Goal: Information Seeking & Learning: Check status

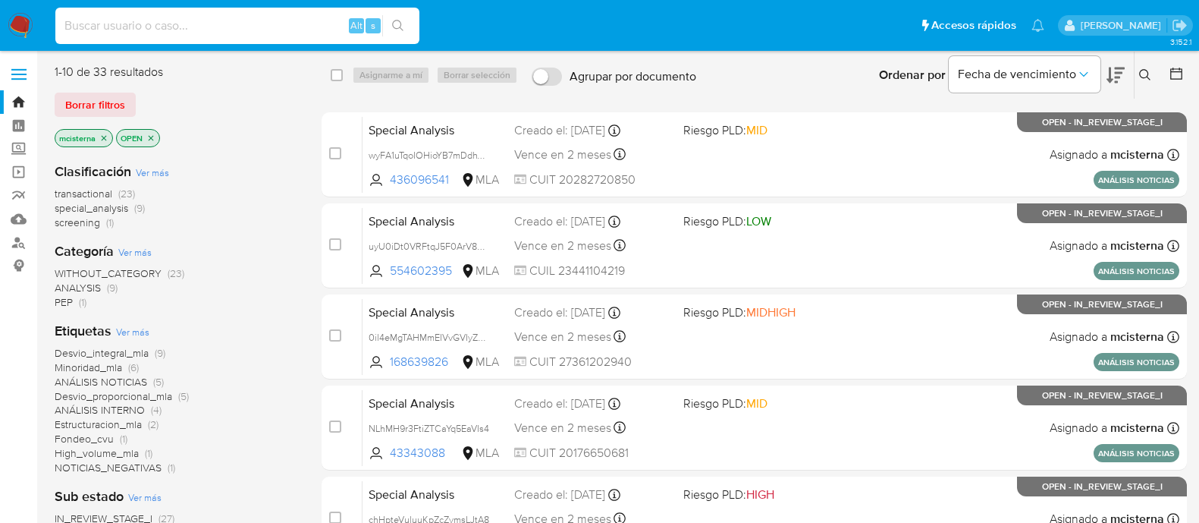
click at [277, 22] on input at bounding box center [237, 26] width 364 height 20
type input "115087734"
click at [391, 27] on button "search-icon" at bounding box center [397, 25] width 31 height 21
click at [397, 15] on button "search-icon" at bounding box center [397, 25] width 31 height 21
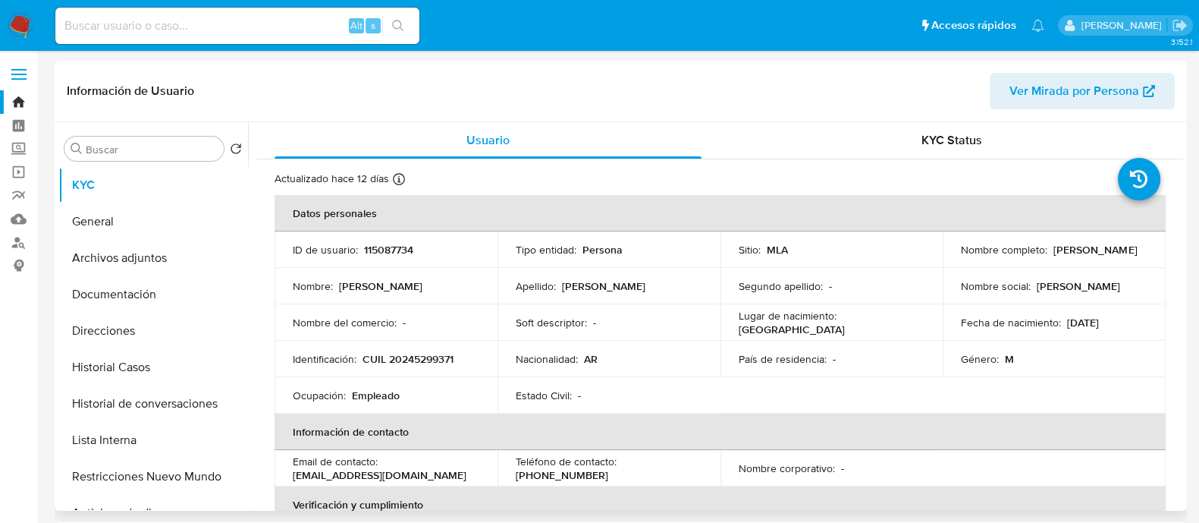
select select "10"
click at [180, 377] on button "Historial Casos" at bounding box center [147, 367] width 178 height 36
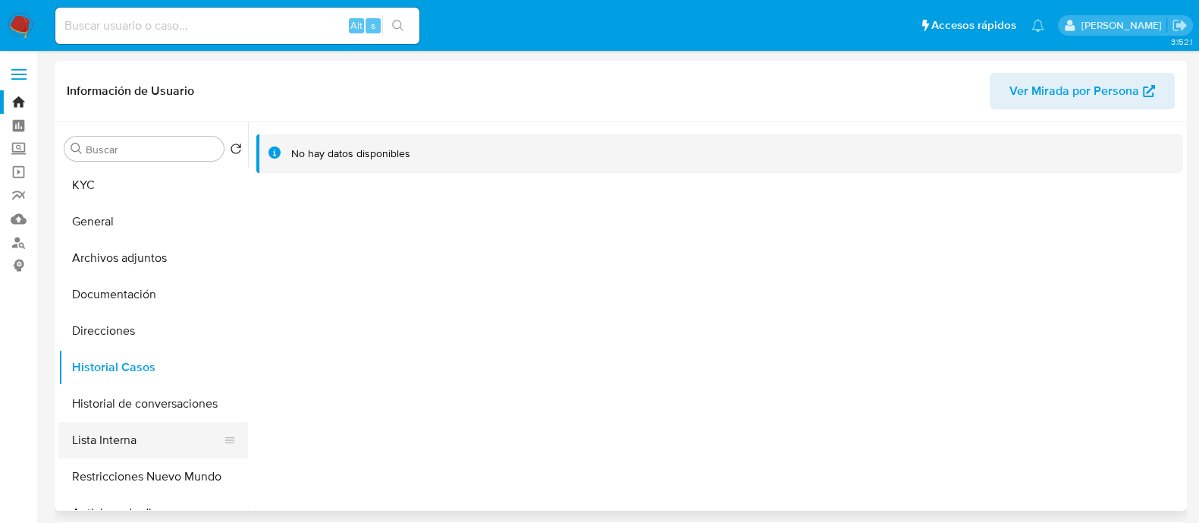
click at [168, 442] on button "Lista Interna" at bounding box center [147, 440] width 178 height 36
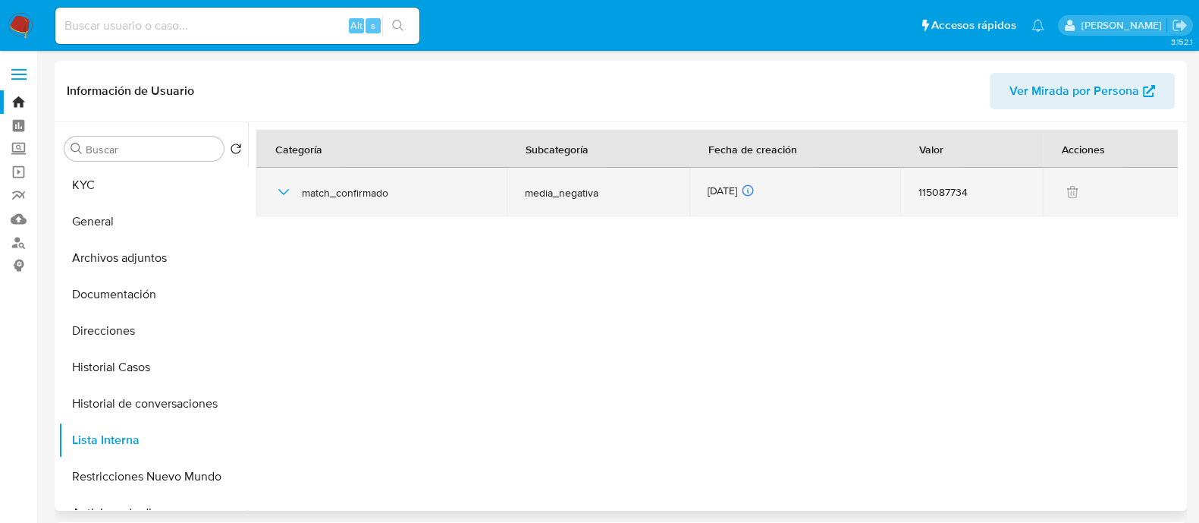
click at [285, 187] on icon "button" at bounding box center [284, 192] width 18 height 18
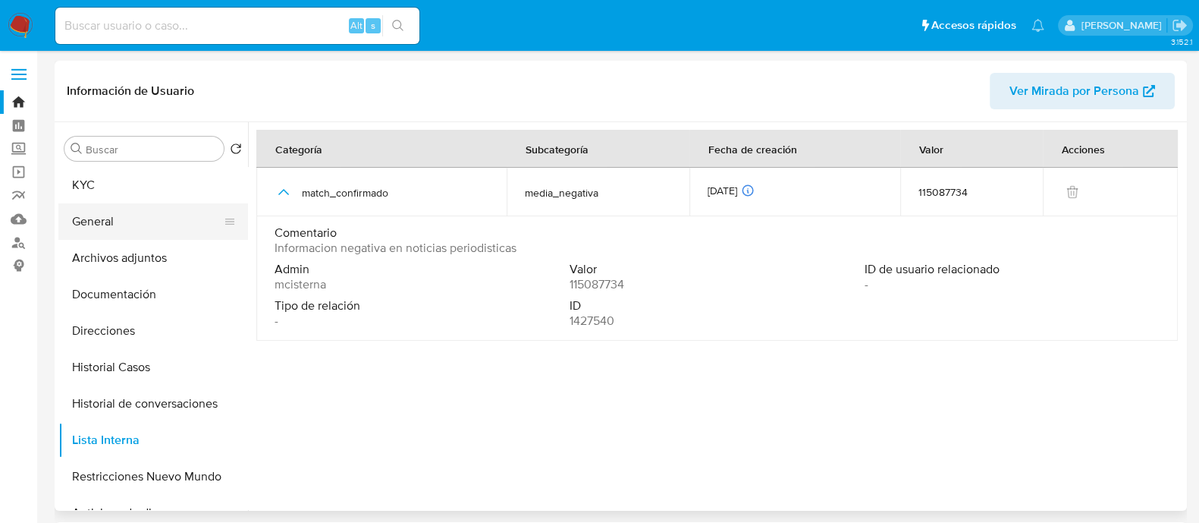
click at [111, 211] on button "General" at bounding box center [147, 221] width 178 height 36
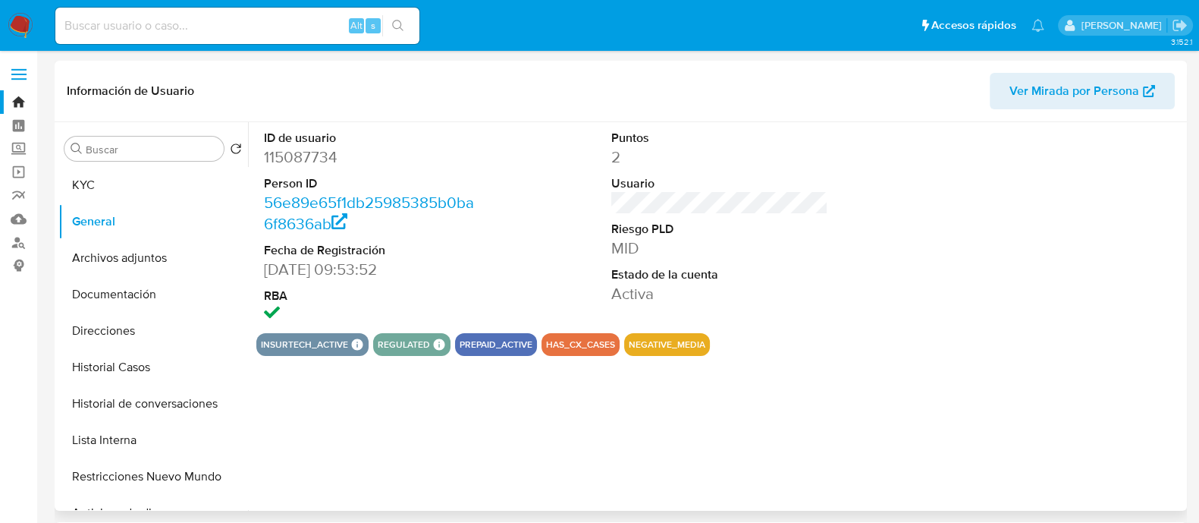
click at [319, 152] on dd "115087734" at bounding box center [372, 156] width 217 height 21
copy dd "115087734"
click at [282, 31] on input at bounding box center [237, 26] width 364 height 20
paste input "781363095"
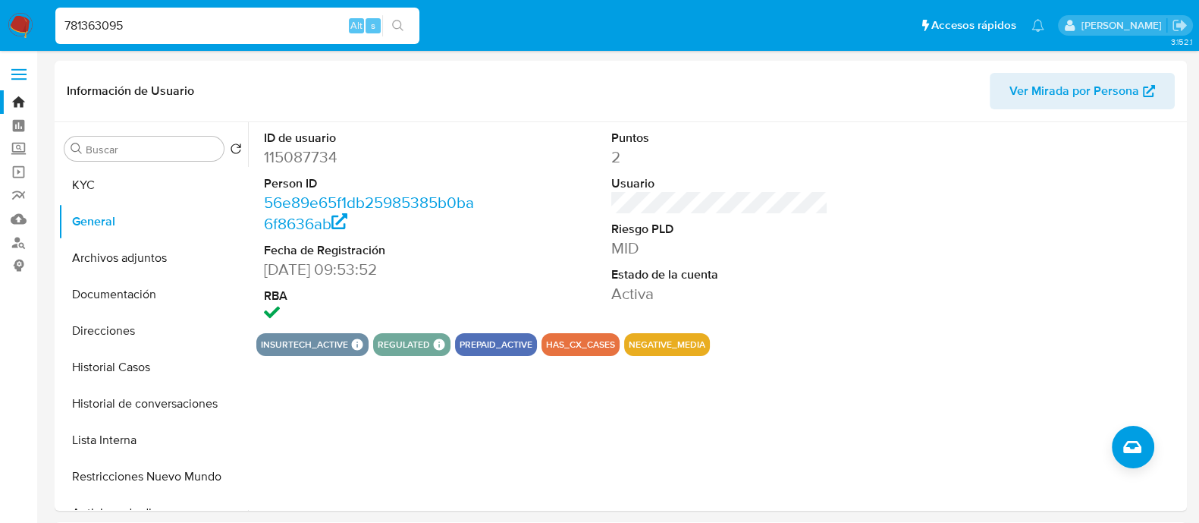
type input "781363095"
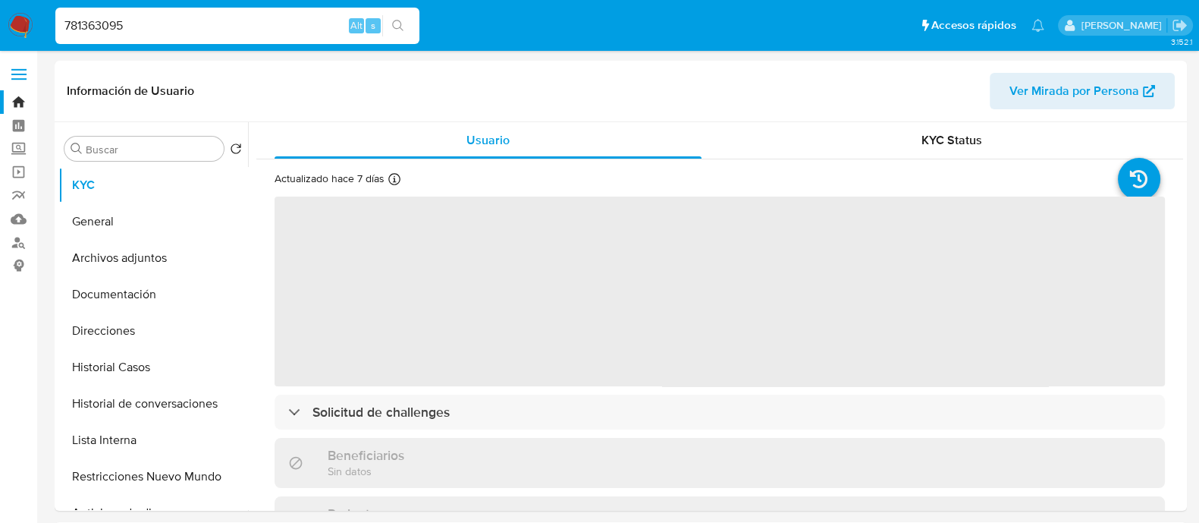
select select "10"
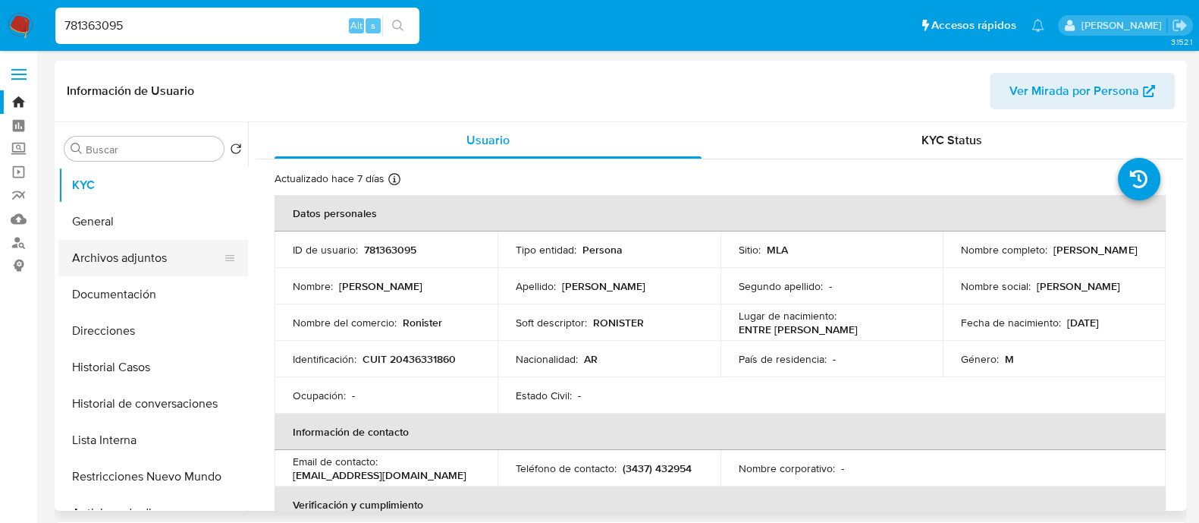
click at [169, 251] on button "Archivos adjuntos" at bounding box center [147, 258] width 178 height 36
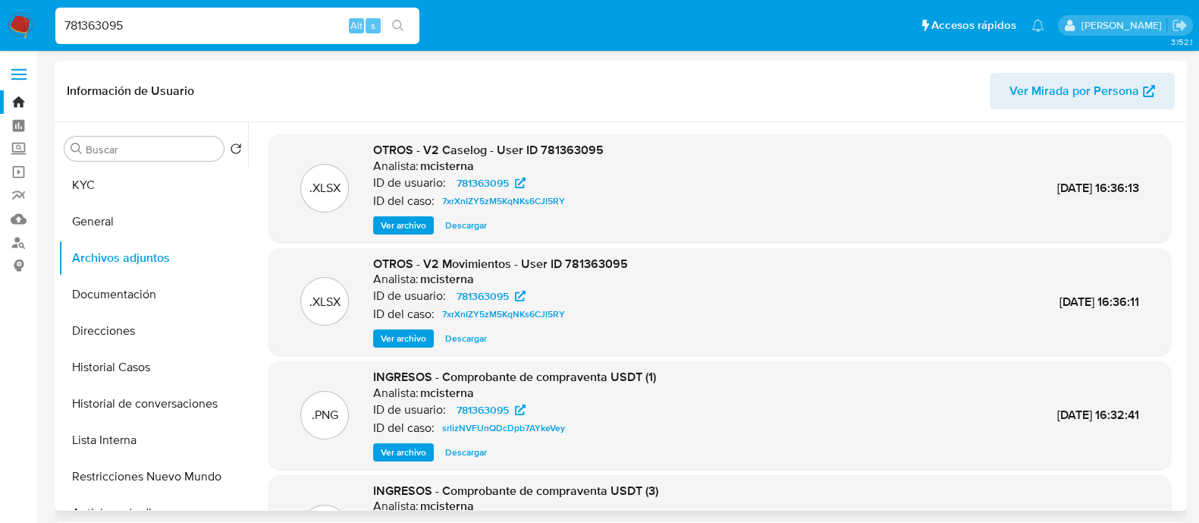
click at [381, 222] on span "Ver archivo" at bounding box center [404, 225] width 46 height 15
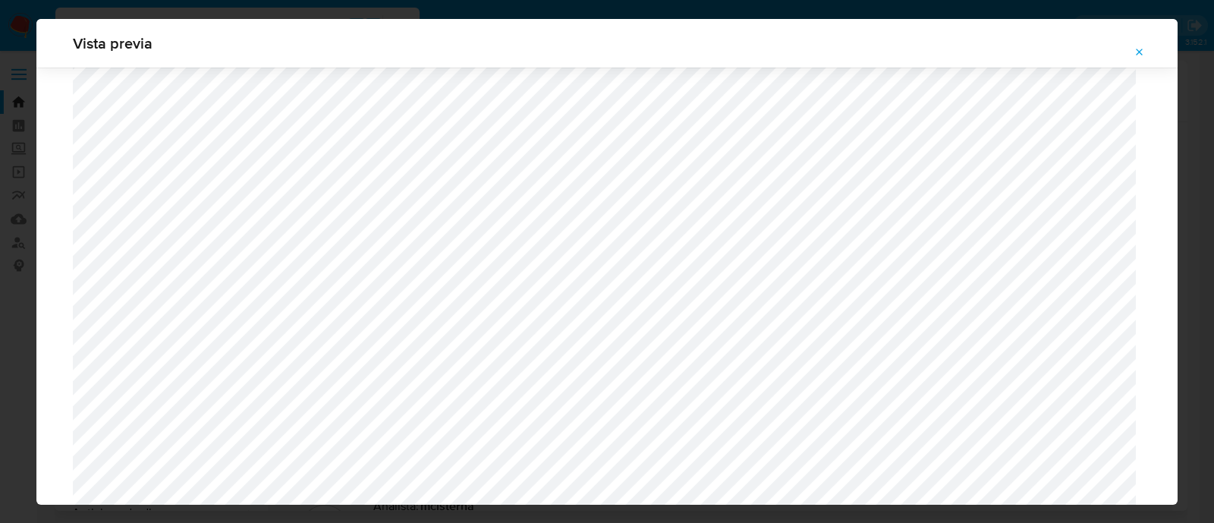
scroll to position [1866, 0]
click at [1130, 50] on button "Attachment preview" at bounding box center [1139, 52] width 33 height 24
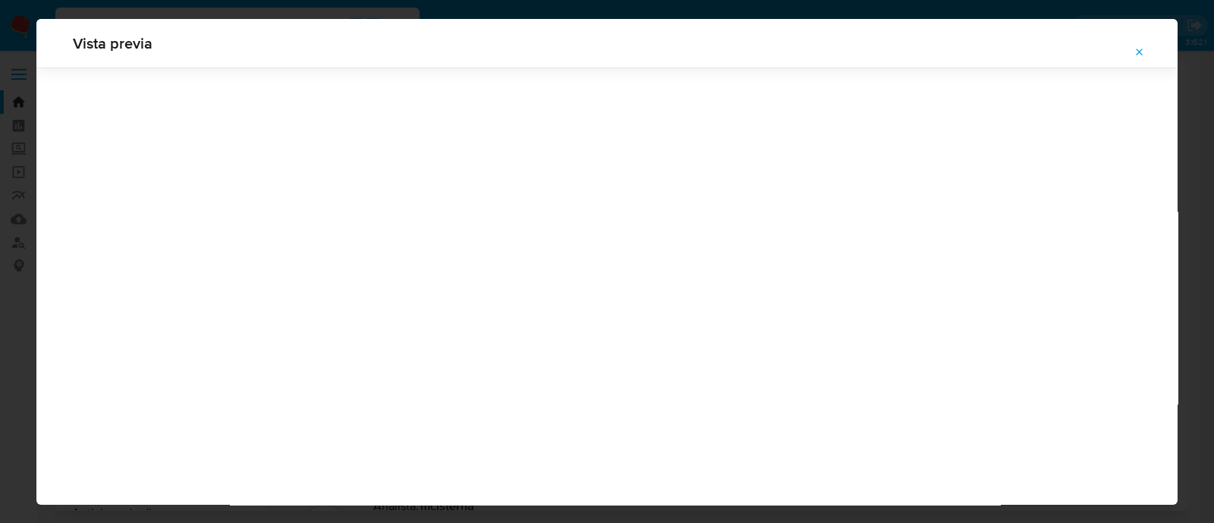
scroll to position [49, 0]
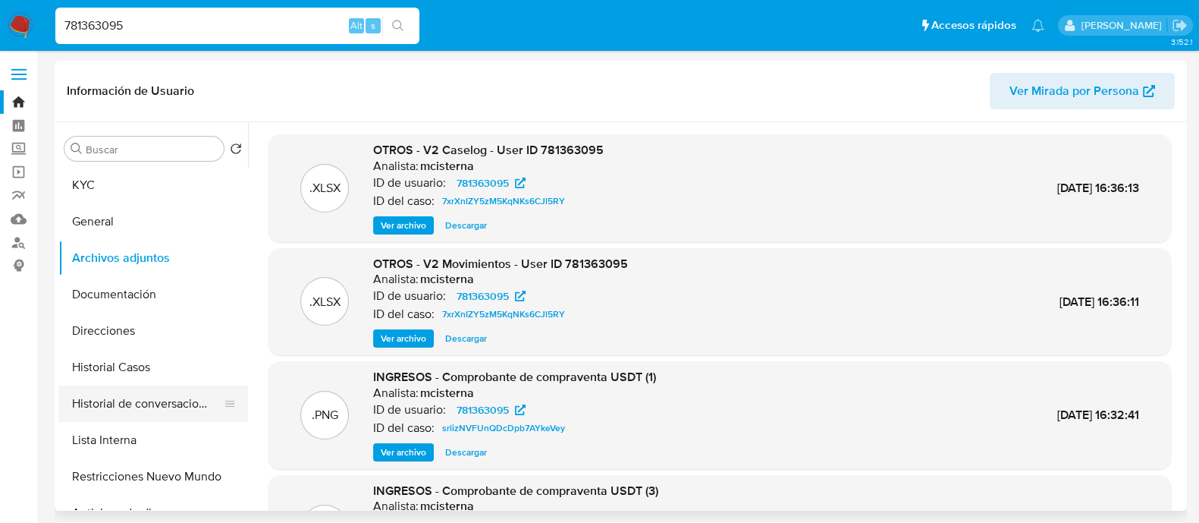
click at [96, 401] on button "Historial de conversaciones" at bounding box center [147, 403] width 178 height 36
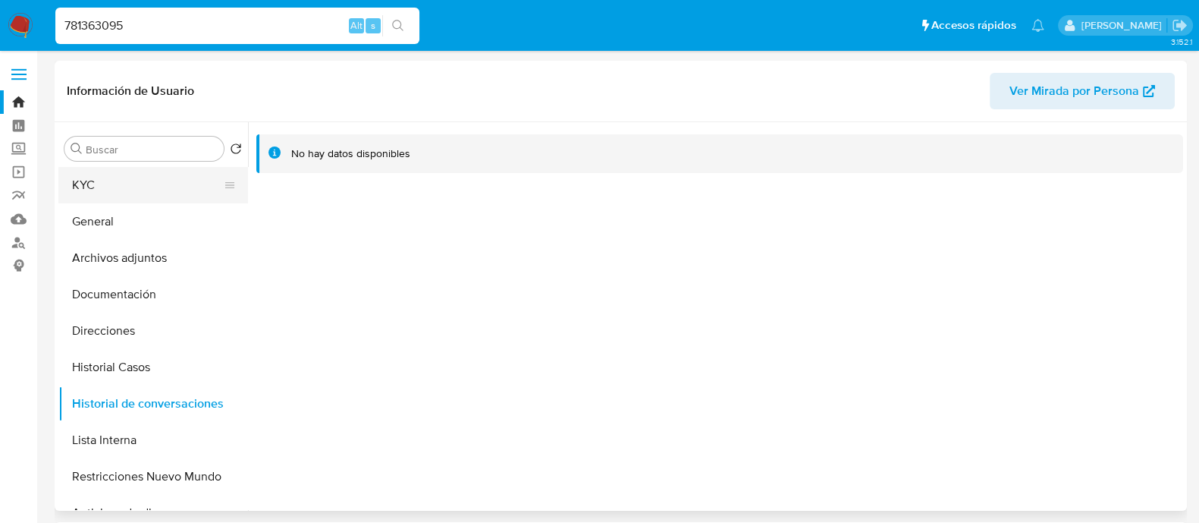
click at [129, 189] on button "KYC" at bounding box center [147, 185] width 178 height 36
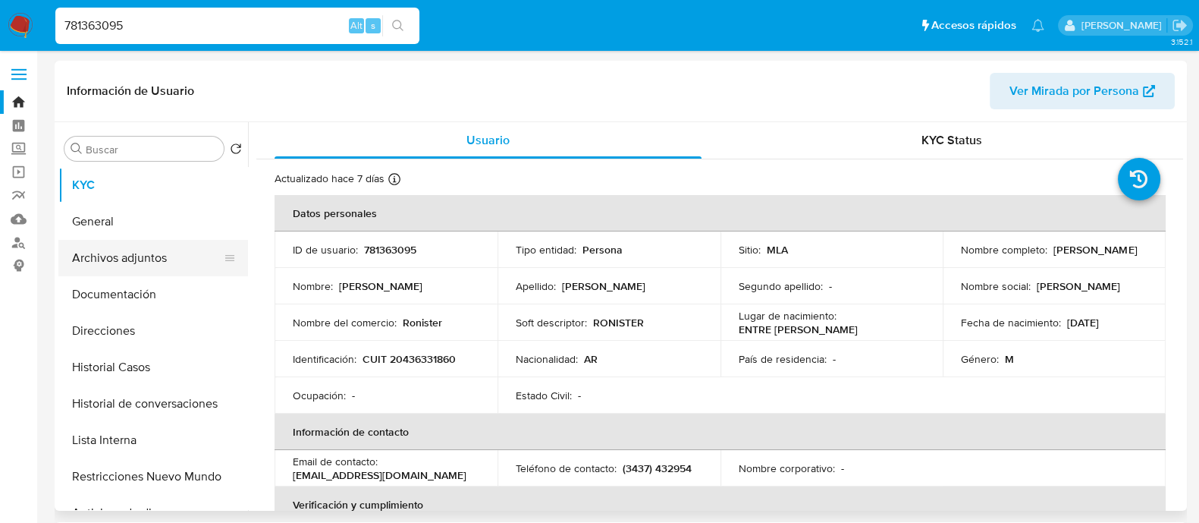
click at [170, 266] on button "Archivos adjuntos" at bounding box center [147, 258] width 178 height 36
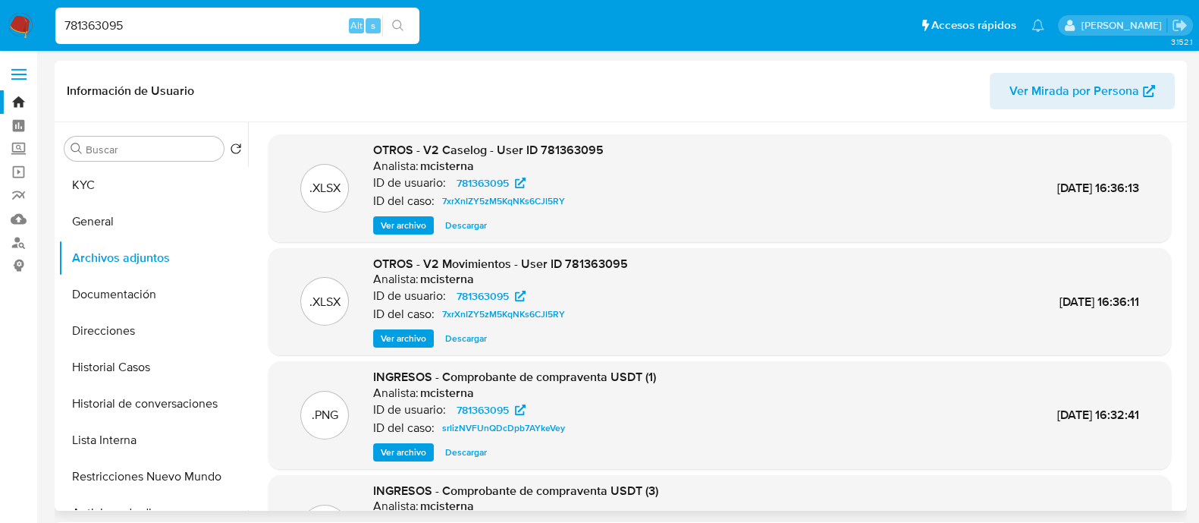
click at [391, 331] on span "Ver archivo" at bounding box center [404, 338] width 46 height 15
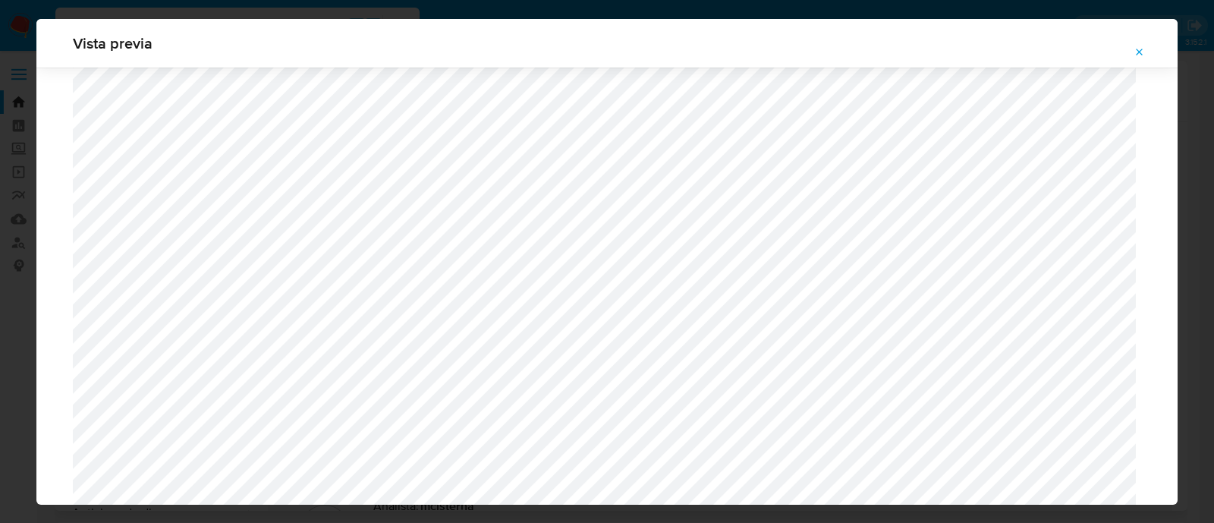
click at [1149, 49] on button "Attachment preview" at bounding box center [1139, 52] width 33 height 24
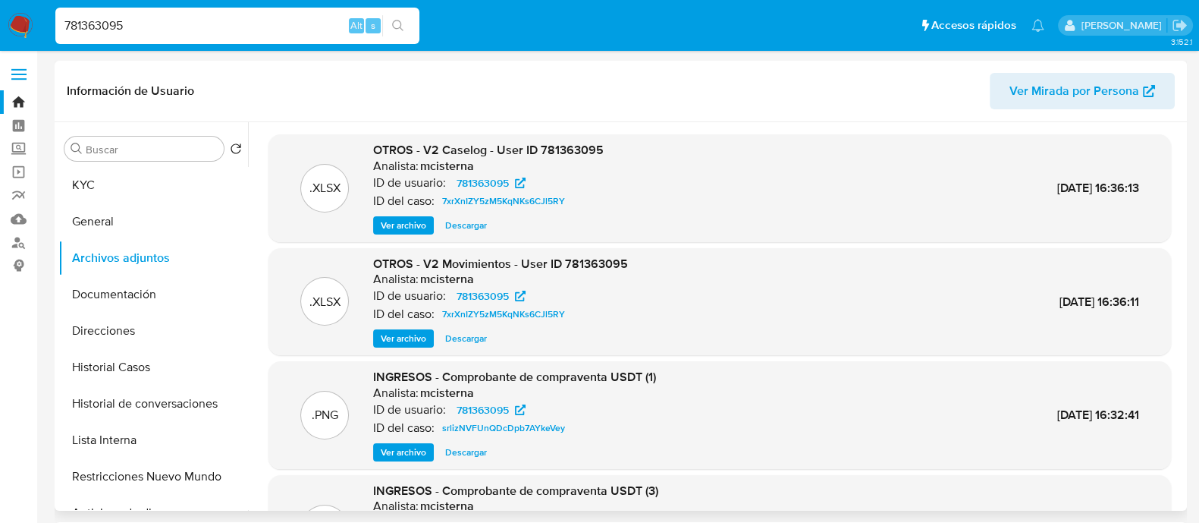
click at [457, 339] on span "Descargar" at bounding box center [466, 338] width 42 height 15
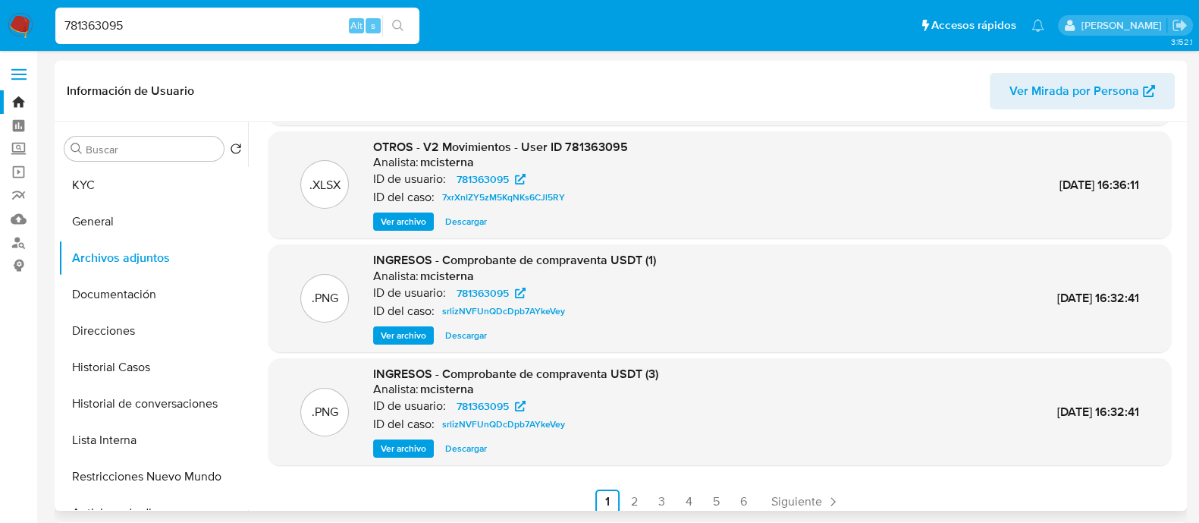
scroll to position [127, 0]
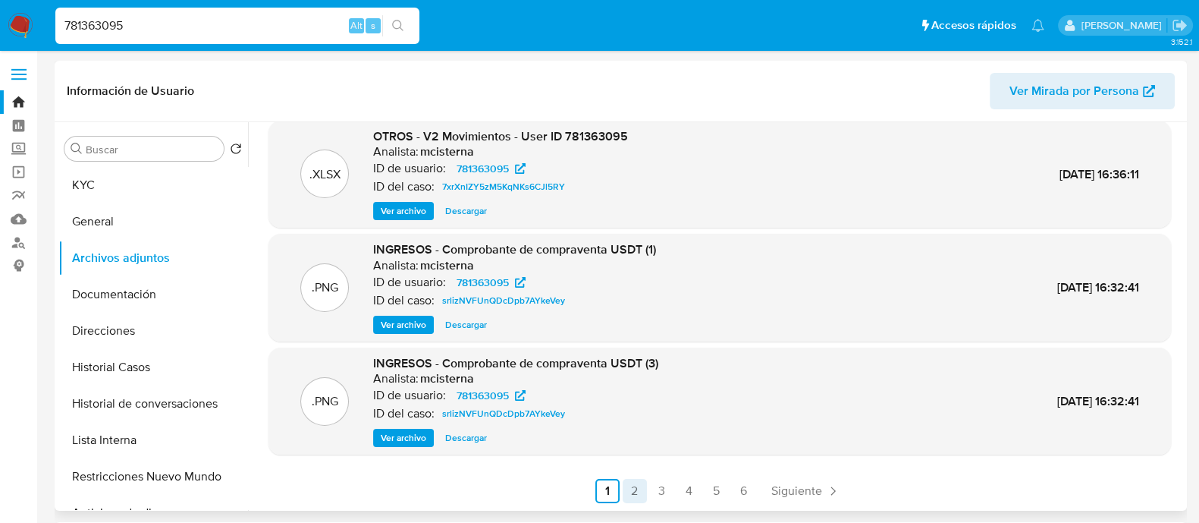
click at [633, 479] on link "2" at bounding box center [635, 491] width 24 height 24
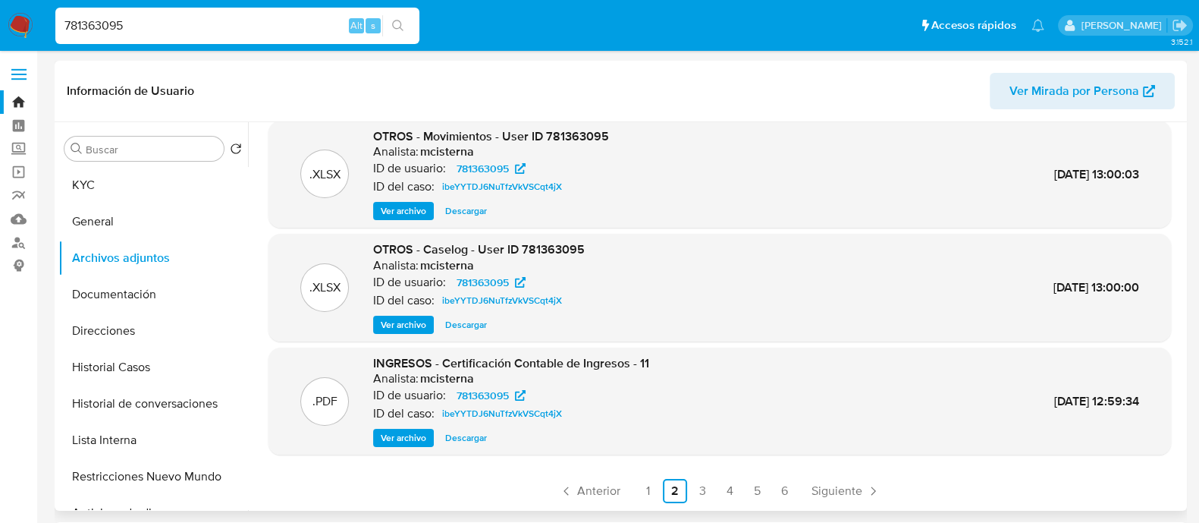
click at [411, 444] on span "Ver archivo" at bounding box center [404, 437] width 46 height 15
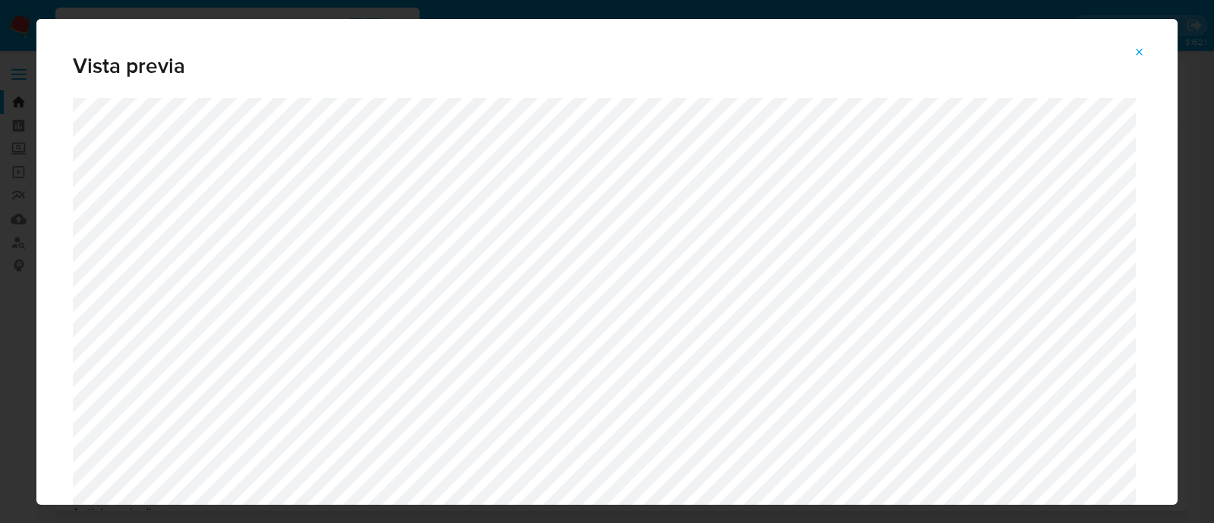
click at [1138, 44] on span "Attachment preview" at bounding box center [1139, 52] width 12 height 21
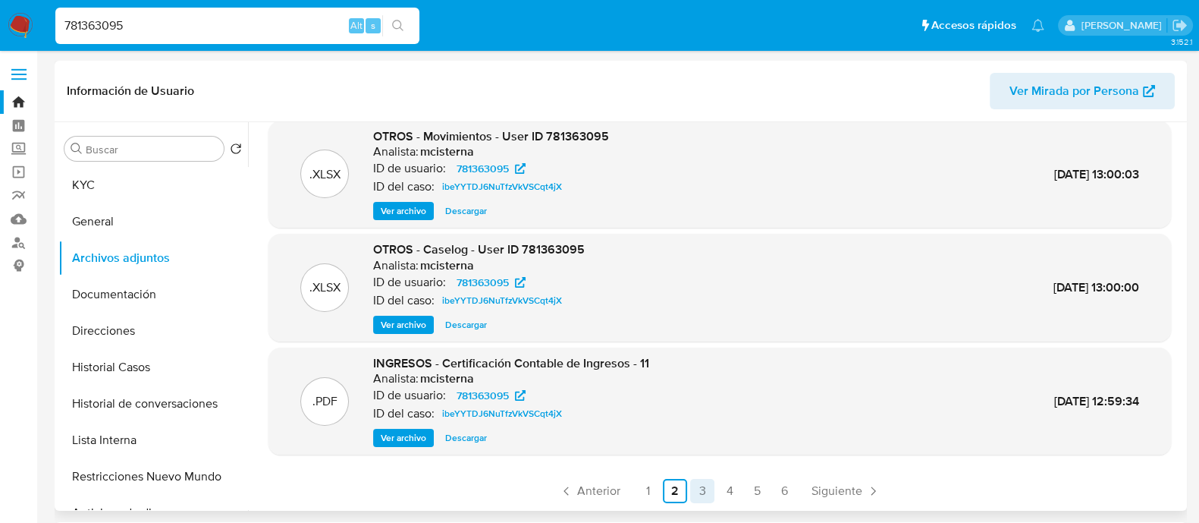
click at [704, 488] on link "3" at bounding box center [702, 491] width 24 height 24
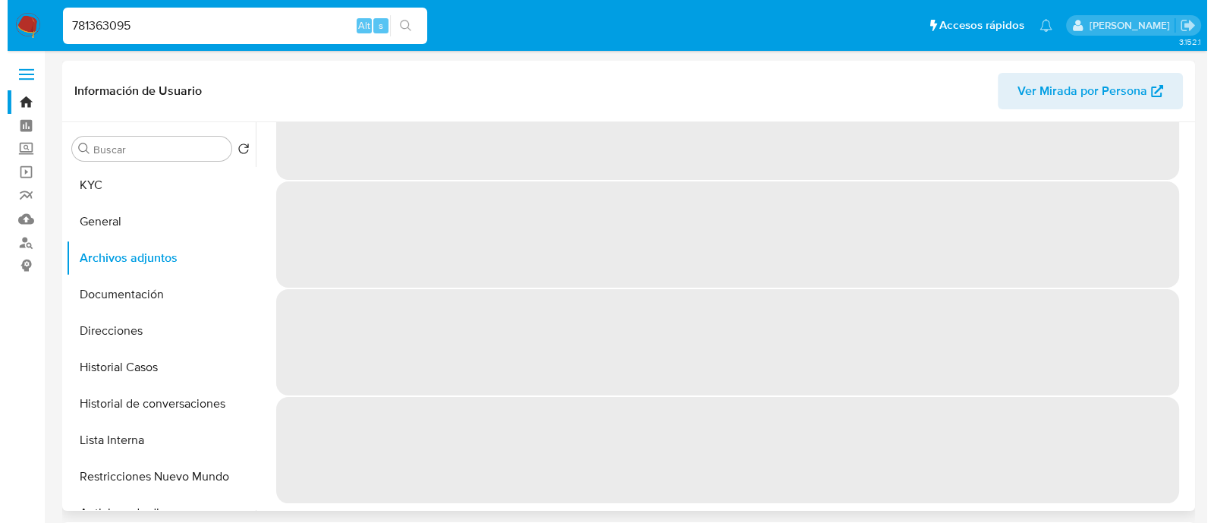
scroll to position [0, 0]
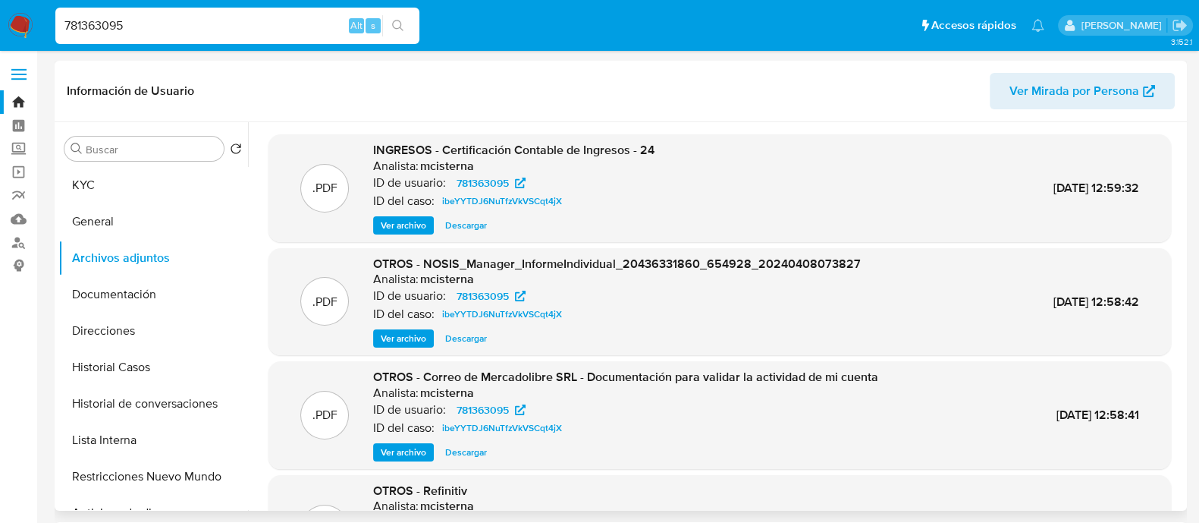
click at [405, 218] on span "Ver archivo" at bounding box center [404, 225] width 46 height 15
